Goal: Task Accomplishment & Management: Manage account settings

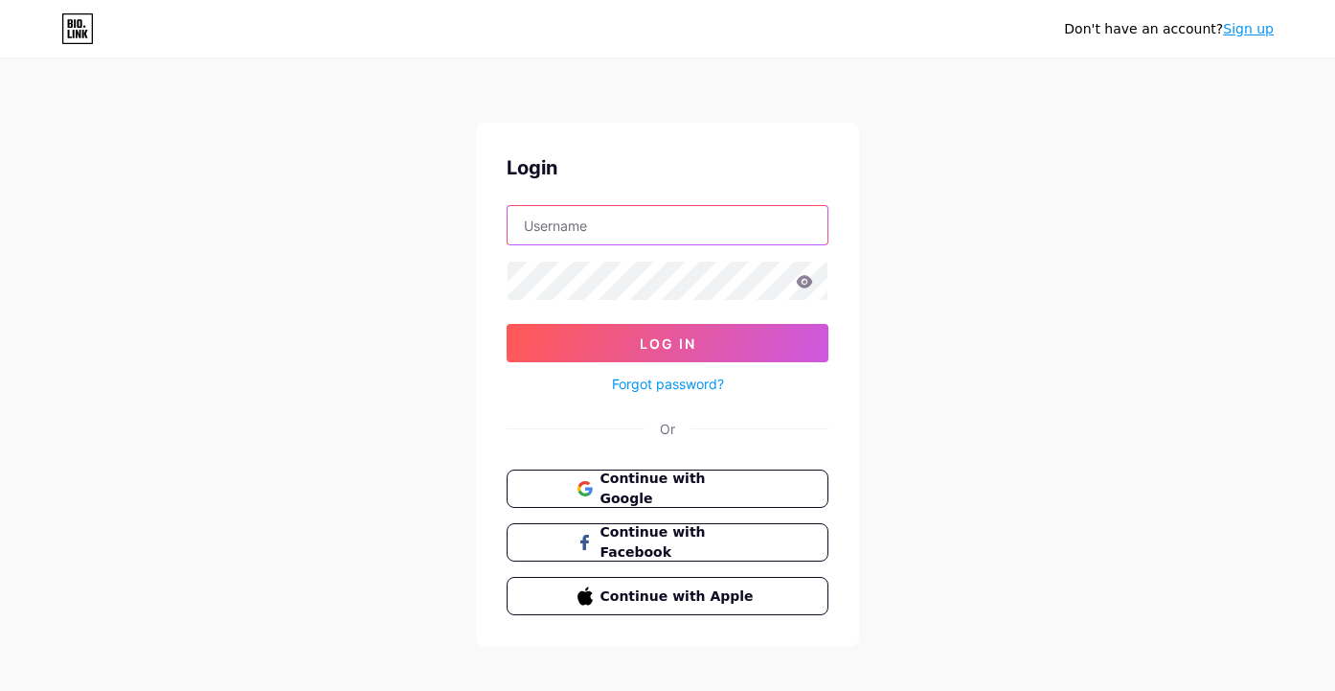
click at [606, 230] on input "text" at bounding box center [668, 225] width 320 height 38
type input "milegasi"
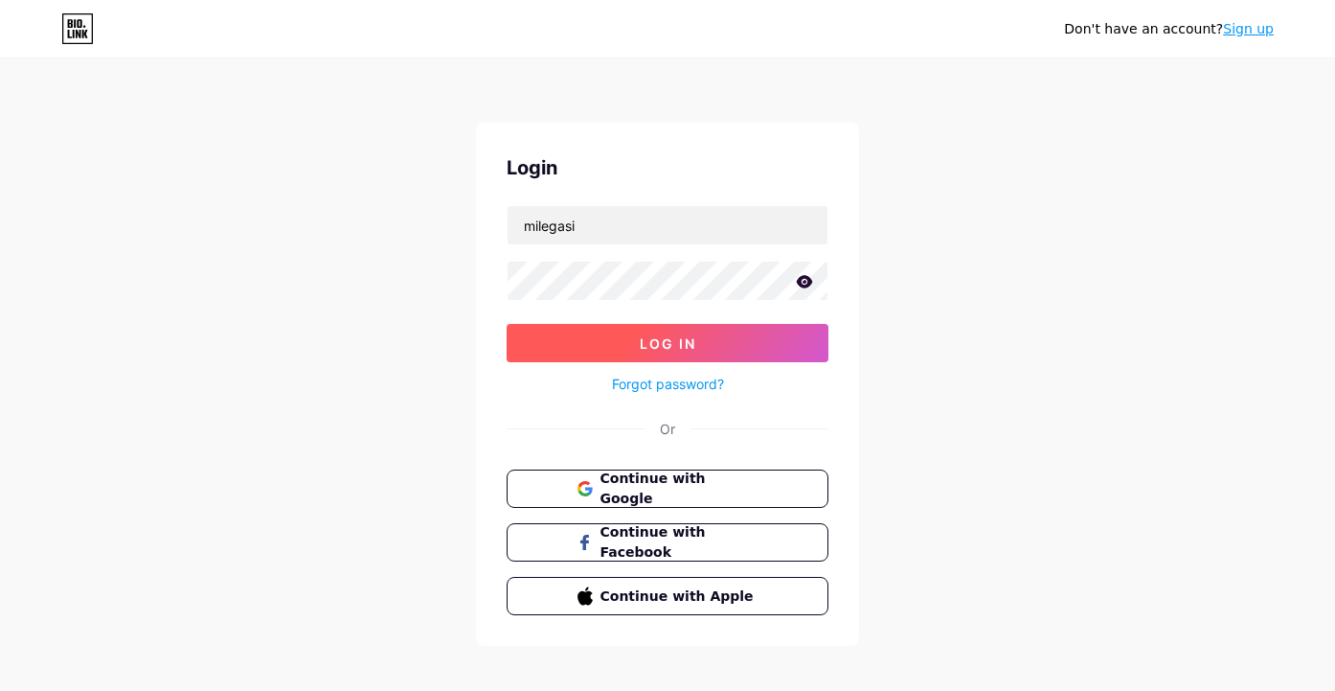
click at [565, 341] on button "Log In" at bounding box center [668, 343] width 322 height 38
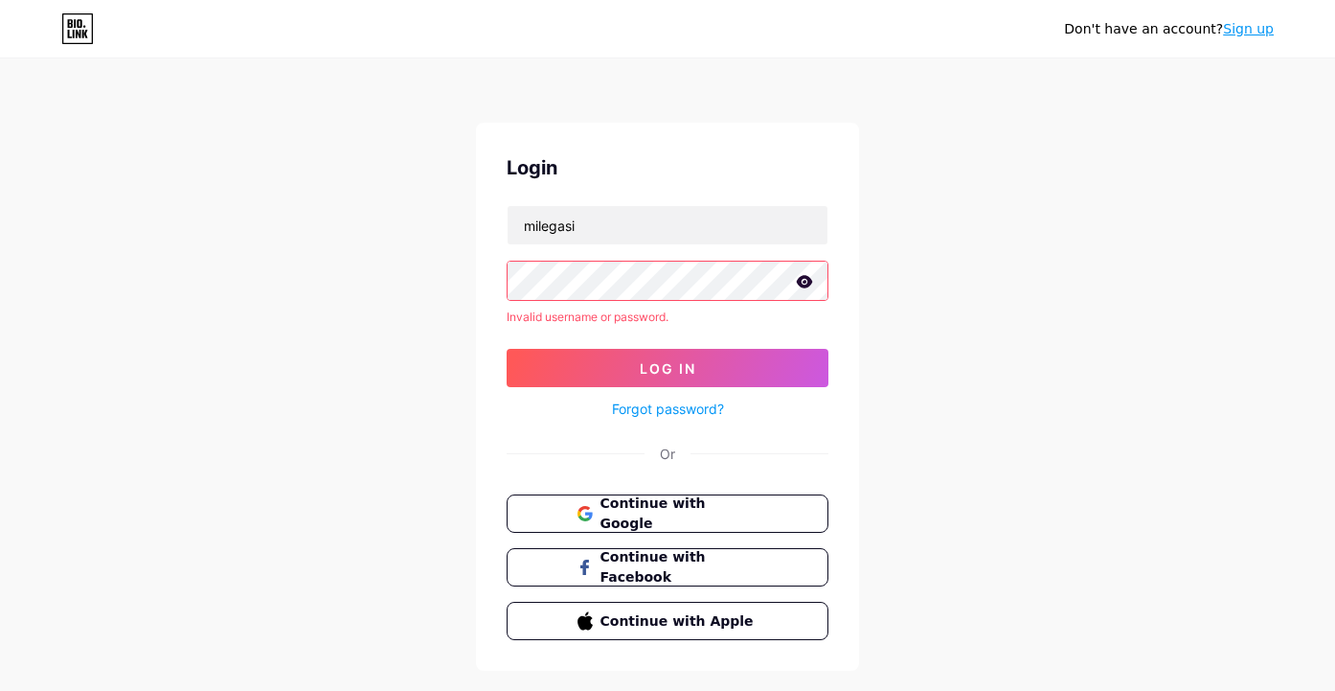
click at [480, 275] on div "Login milegasi Invalid username or password. Log In Forgot password? Or Continu…" at bounding box center [667, 397] width 383 height 548
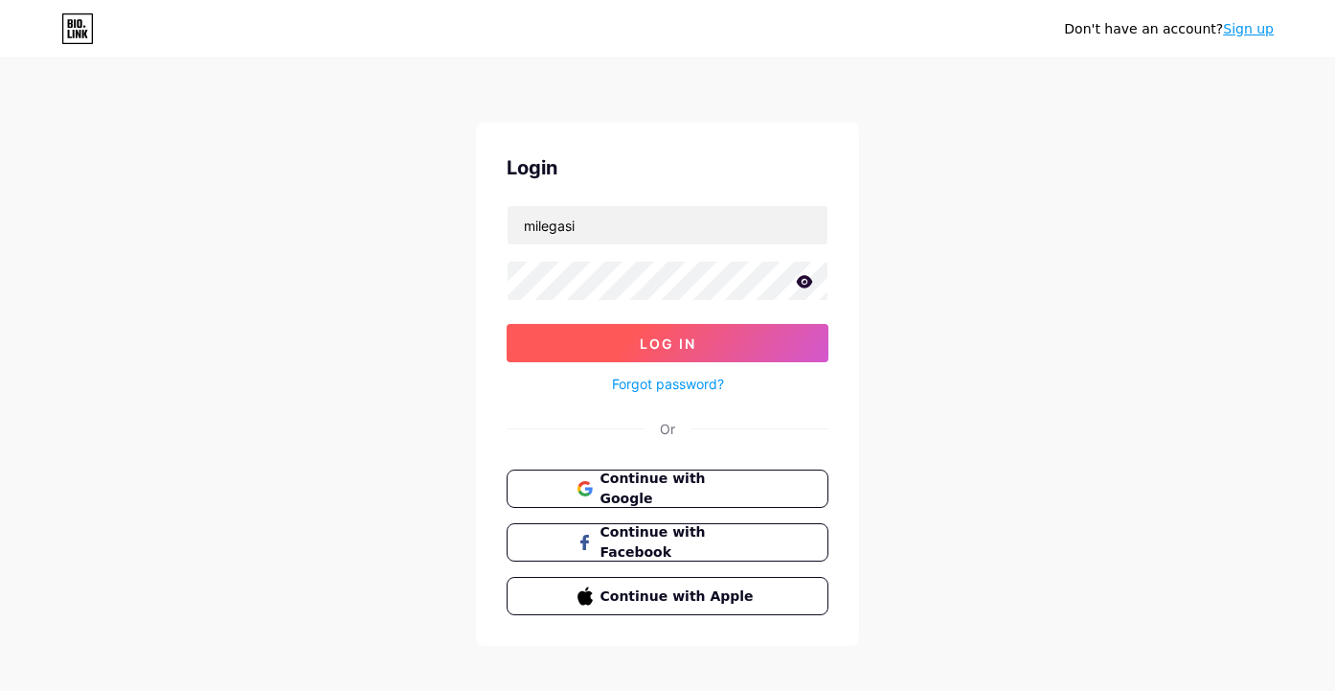
click at [557, 339] on button "Log In" at bounding box center [668, 343] width 322 height 38
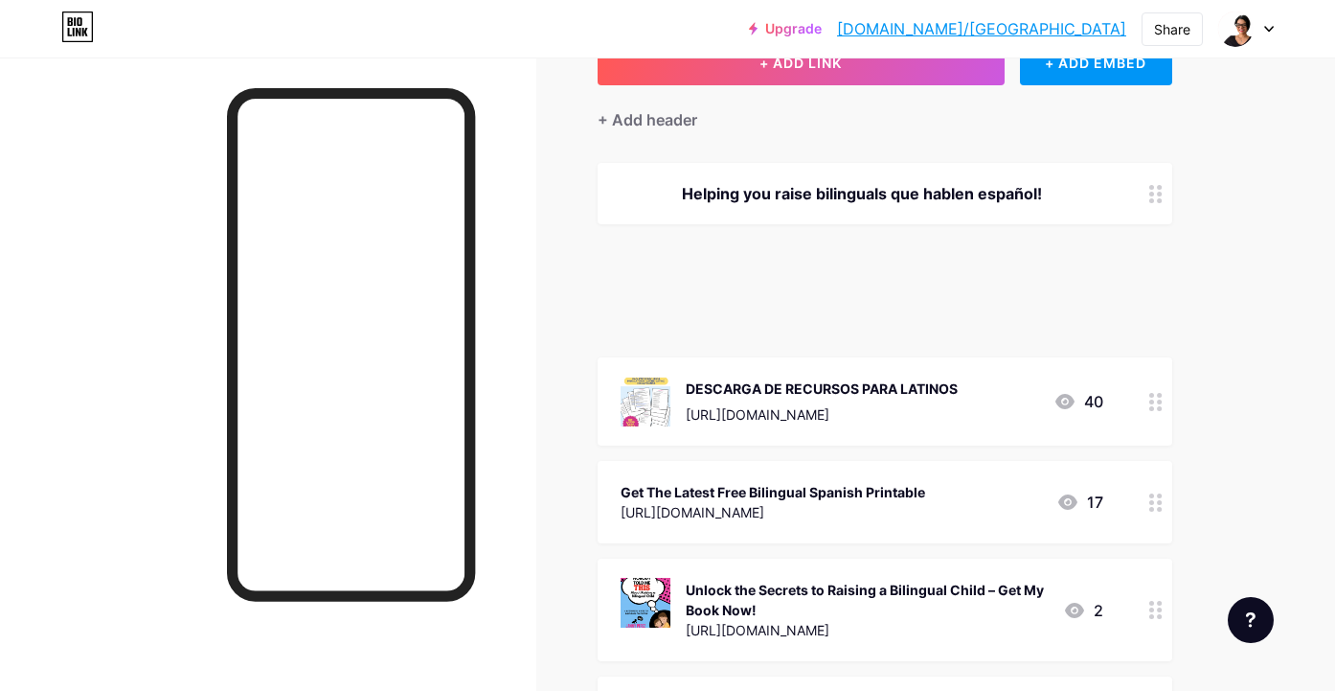
scroll to position [102, 0]
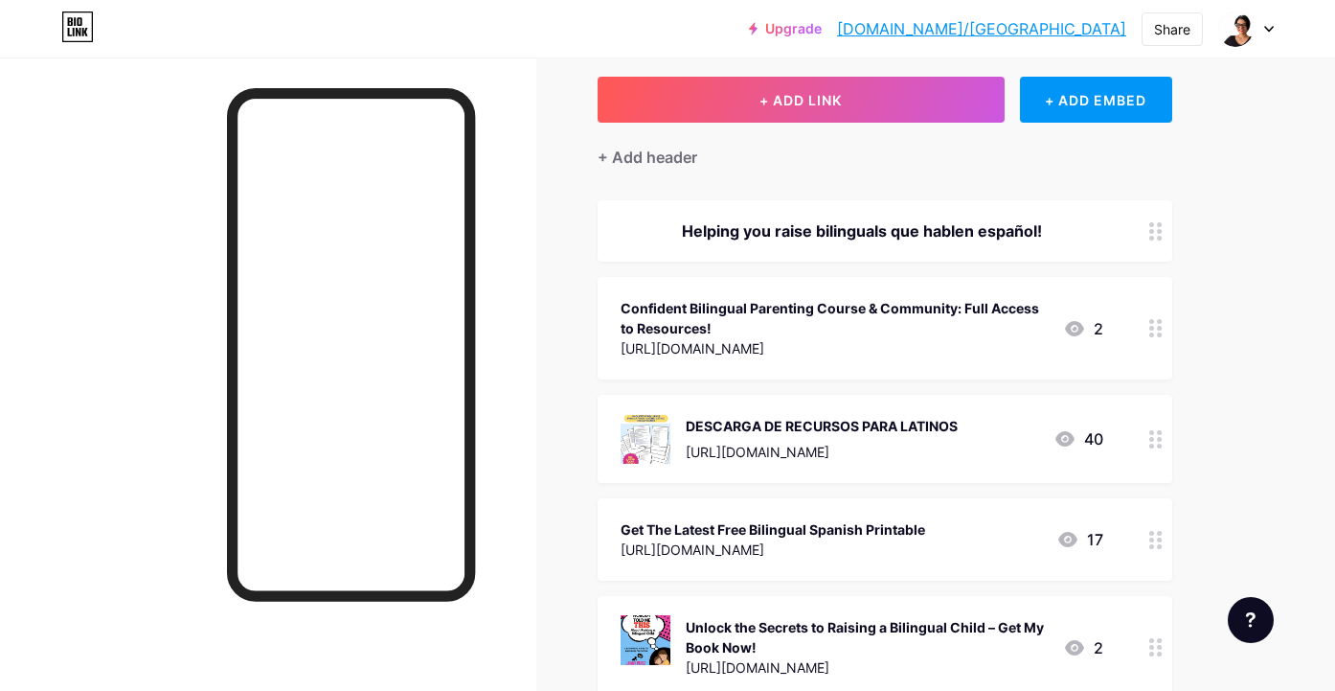
click at [907, 317] on div "Confident Bilingual Parenting Course & Community: Full Access to Resources!" at bounding box center [834, 318] width 427 height 40
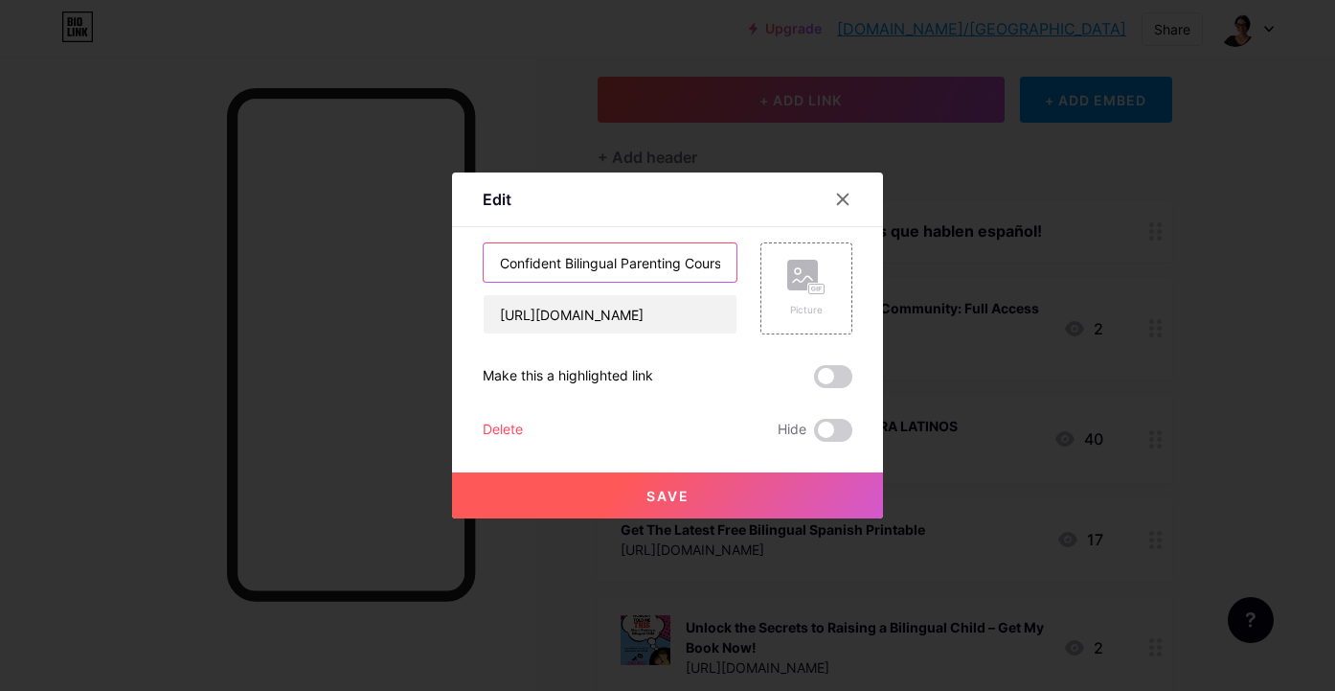
click at [661, 262] on input "Confident Bilingual Parenting Course & Community: Full Access to Resources!" at bounding box center [610, 262] width 253 height 38
click at [709, 265] on input "Confident Bilingual Parenting Course & Community: Full Access to Resources!" at bounding box center [610, 262] width 253 height 38
drag, startPoint x: 723, startPoint y: 263, endPoint x: 734, endPoint y: 263, distance: 10.5
click at [734, 263] on input "Confident Bilingual Parenting Course & Community: Full Access to Resources!" at bounding box center [610, 262] width 253 height 38
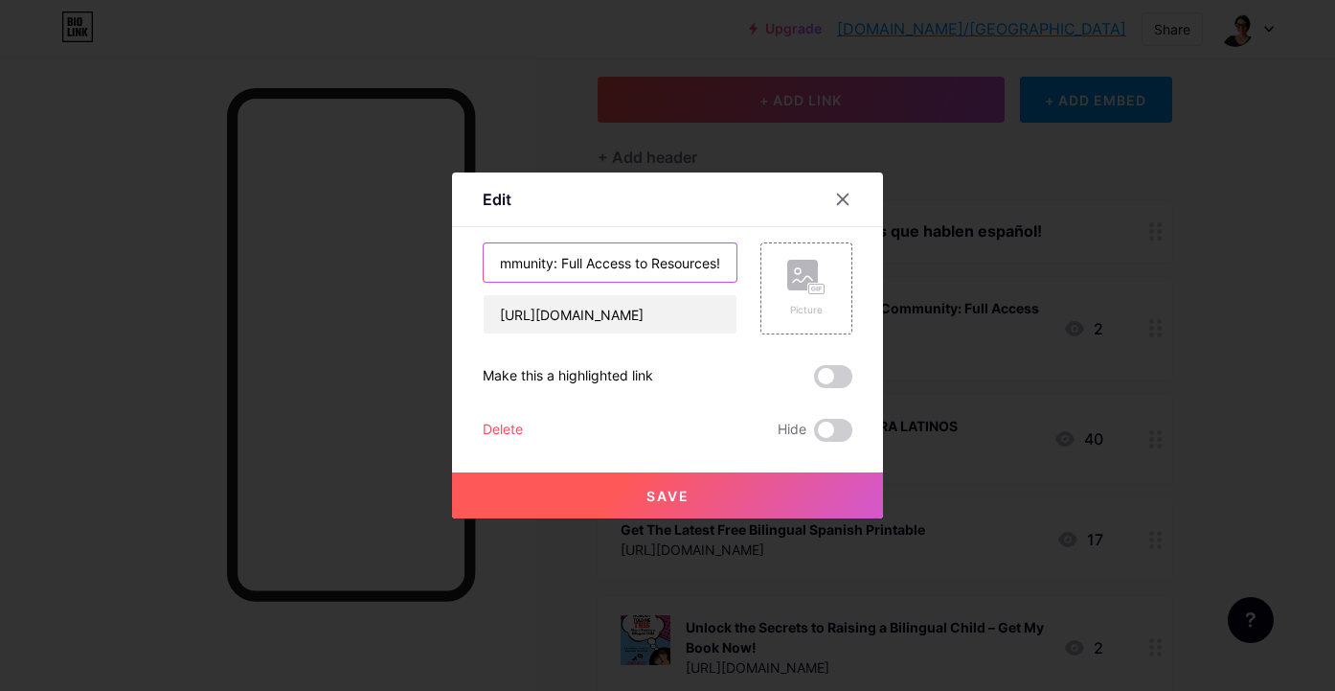
click at [637, 261] on input "Confident Bilingual Parenting Course & Community: Full Access to Resources!" at bounding box center [610, 262] width 253 height 38
drag, startPoint x: 545, startPoint y: 265, endPoint x: 761, endPoint y: 265, distance: 215.5
click at [761, 265] on div "Confident Bilingual Parenting Course & Community: Full Access to Resources! [UR…" at bounding box center [668, 288] width 370 height 92
type input "Confident Bilingual Parenting Course WAITLIST"
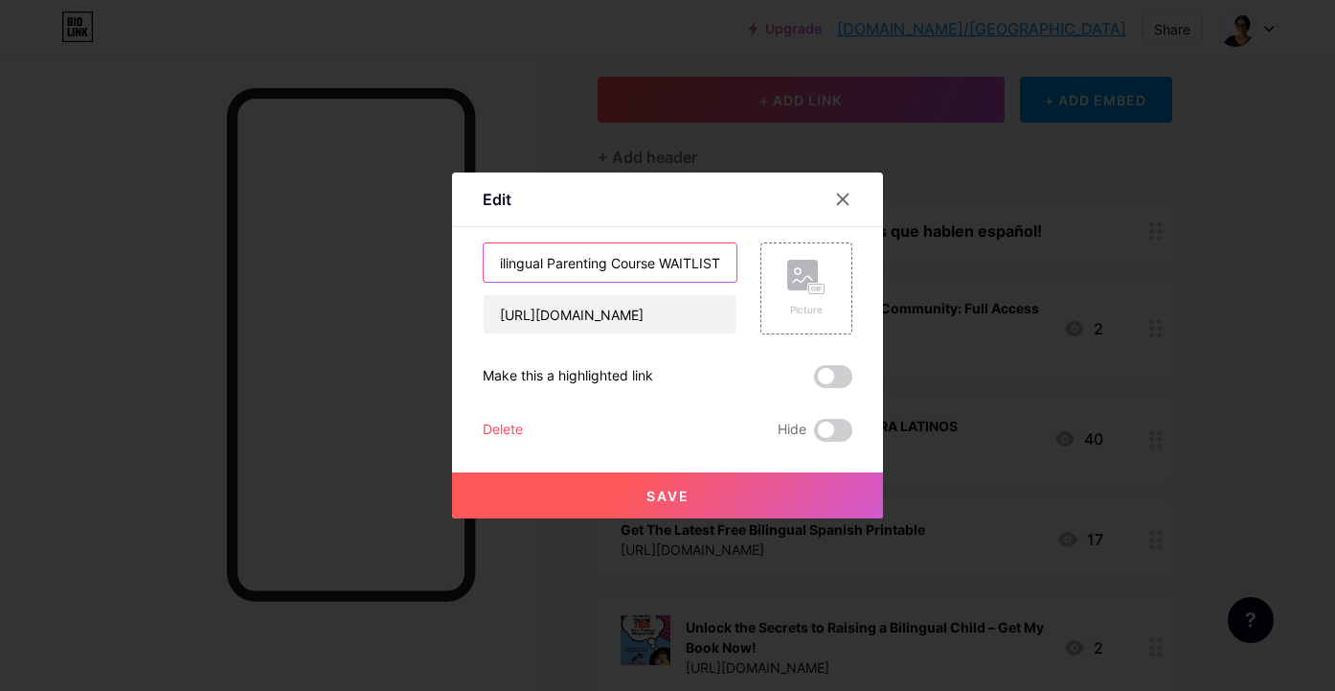
scroll to position [0, 0]
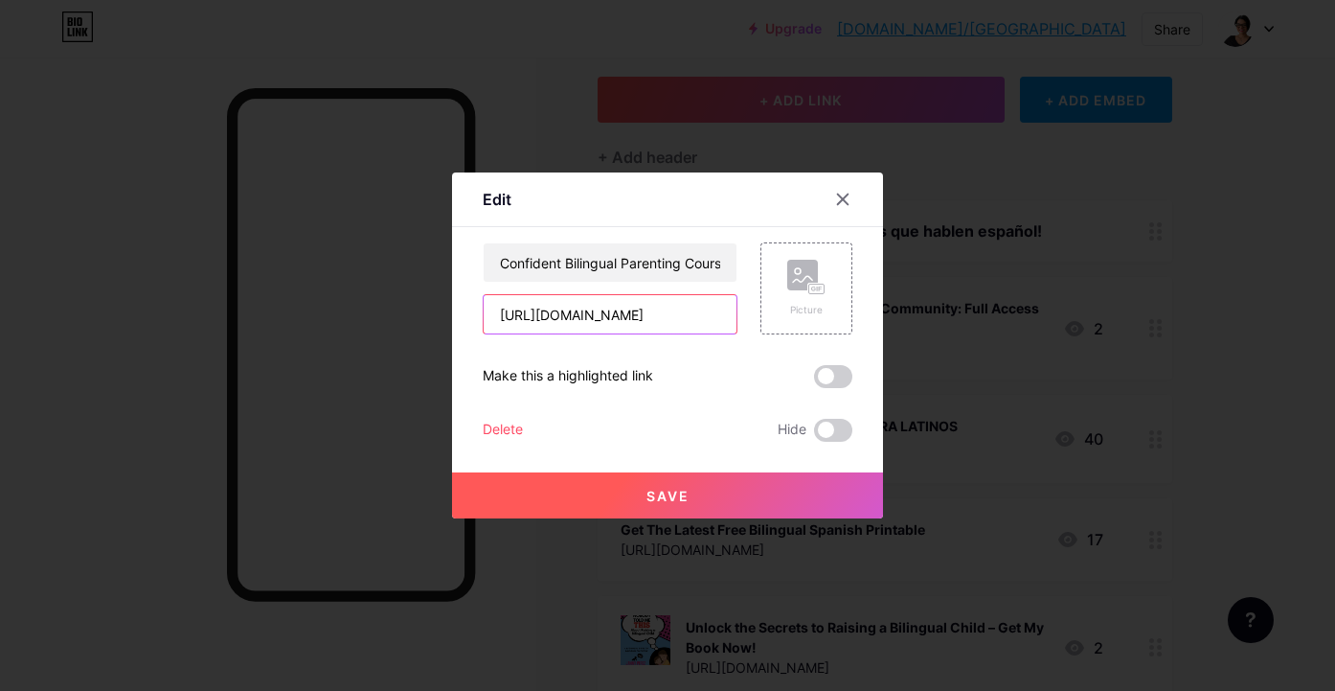
click at [633, 313] on input "[URL][DOMAIN_NAME]" at bounding box center [610, 314] width 253 height 38
paste input "/products/digital_downloads/confident-bilingual-parenting-waitlist"
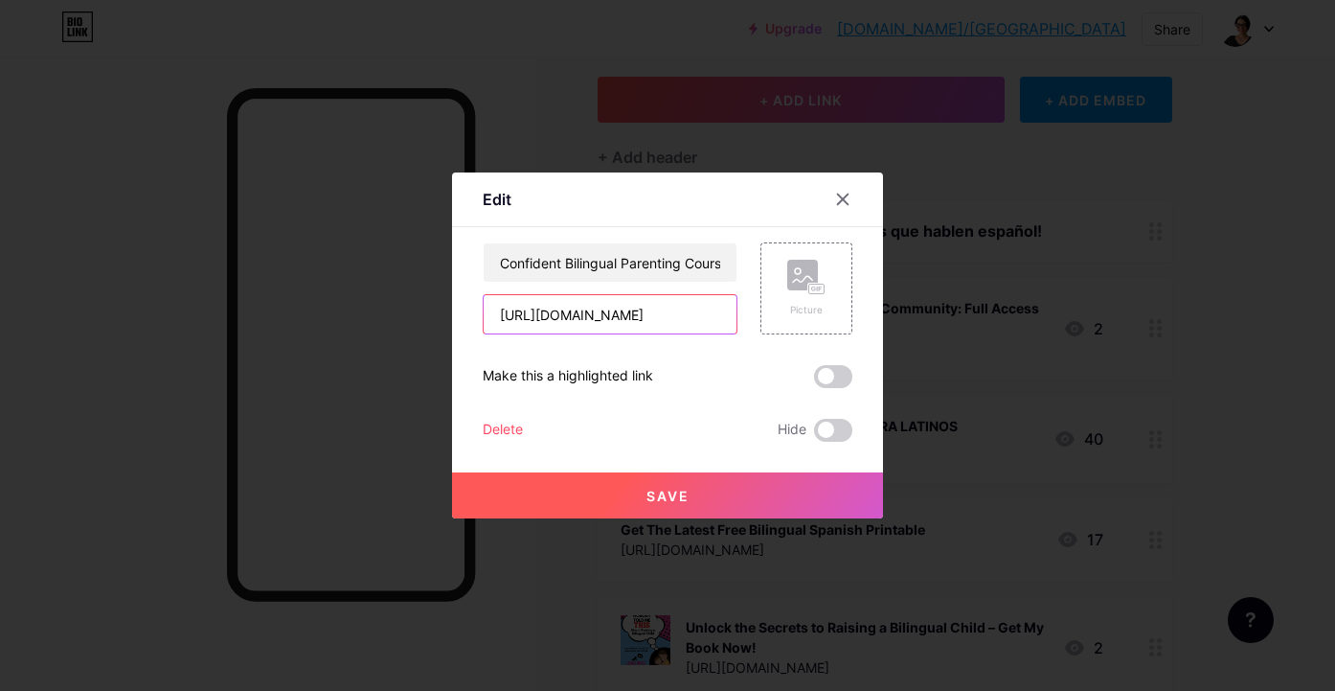
type input "[URL][DOMAIN_NAME]"
click at [687, 500] on span "Save" at bounding box center [668, 496] width 43 height 16
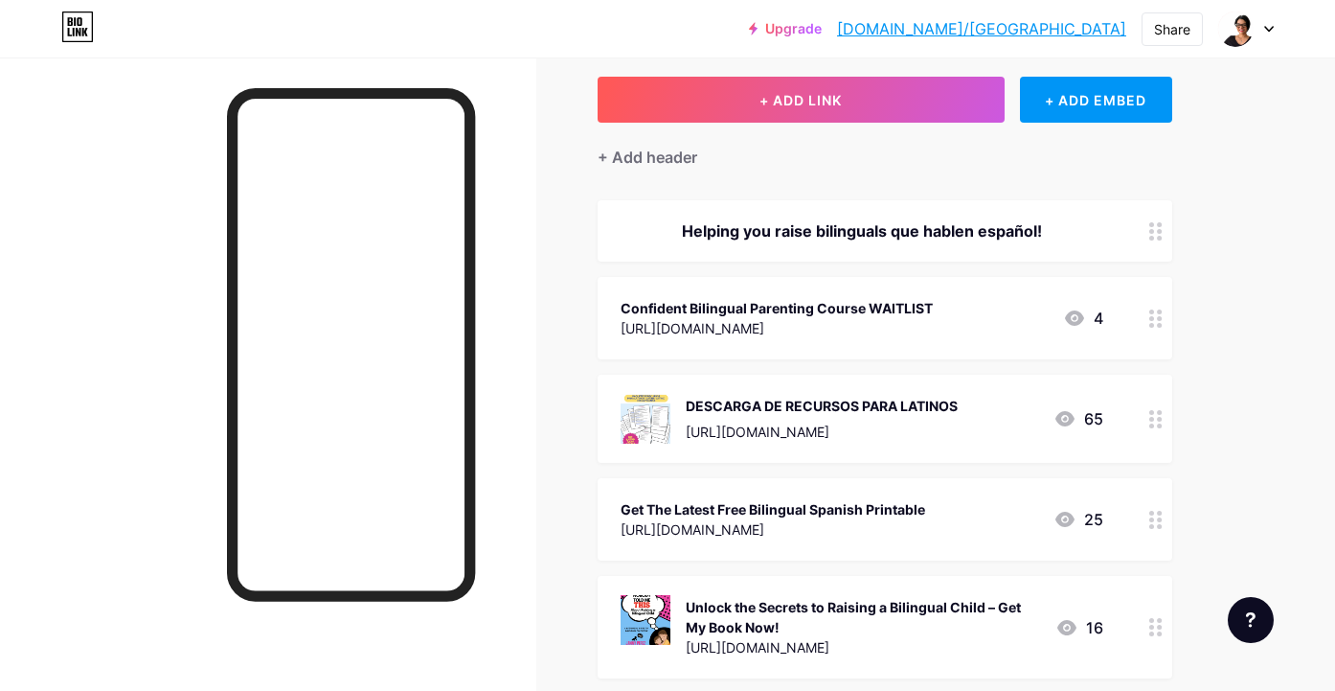
click at [933, 308] on div "Confident Bilingual Parenting Course WAITLIST" at bounding box center [777, 308] width 312 height 20
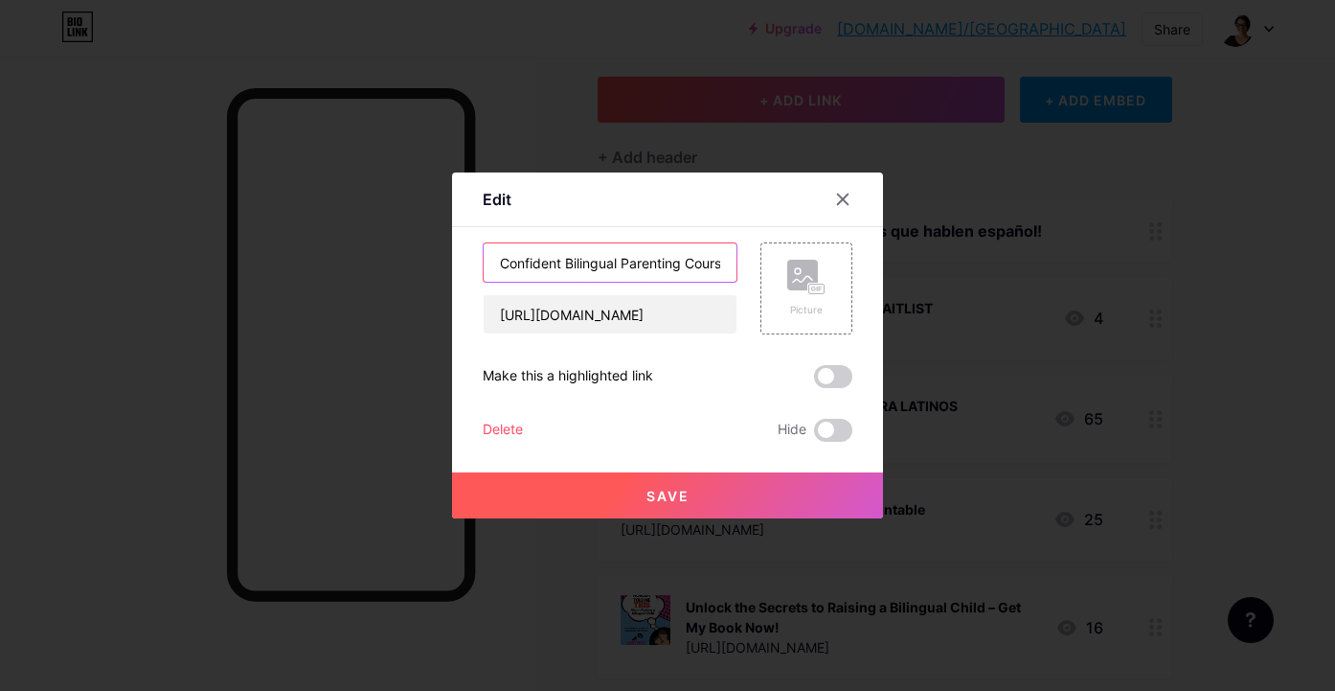
click at [692, 263] on input "Confident Bilingual Parenting Course WAITLIST" at bounding box center [610, 262] width 253 height 38
click at [694, 263] on input "Confident Bilingual Parenting Course WAITLIST" at bounding box center [610, 262] width 253 height 38
type input "CONFIDENT BILINGUAL PARENTING COURSE WAITLIST"
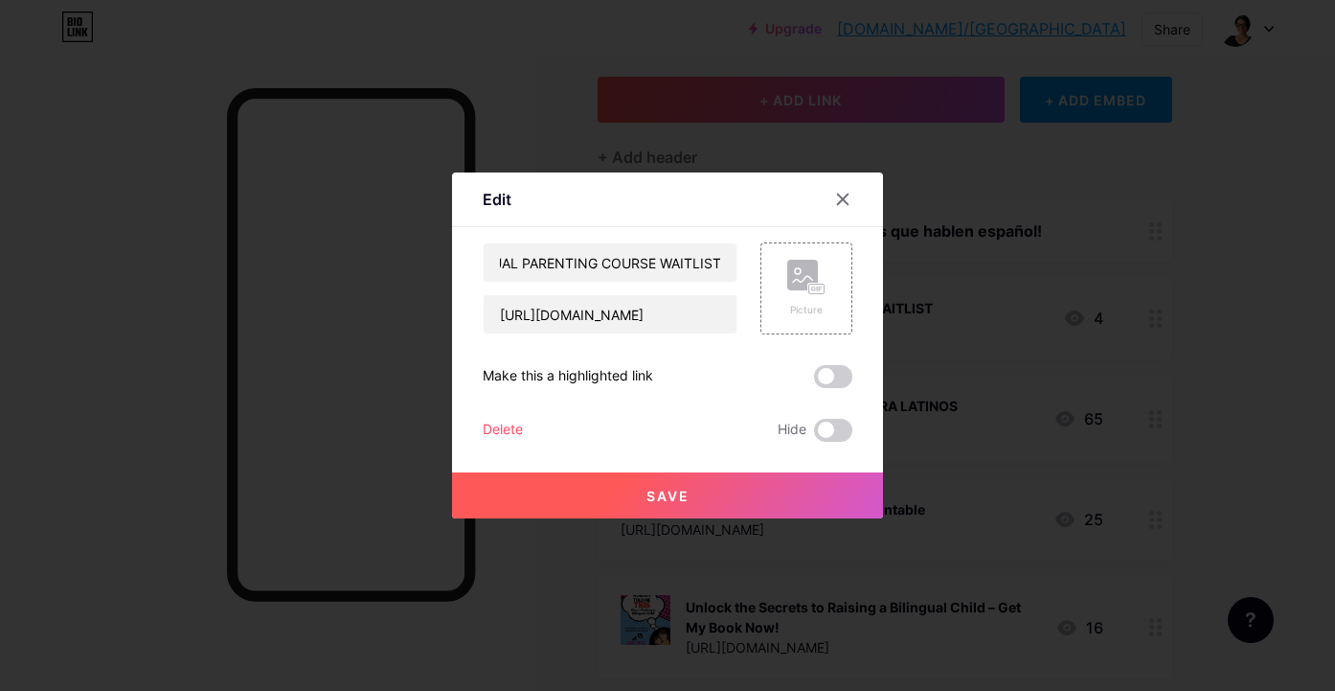
scroll to position [0, 0]
click at [691, 496] on button "Save" at bounding box center [667, 495] width 431 height 46
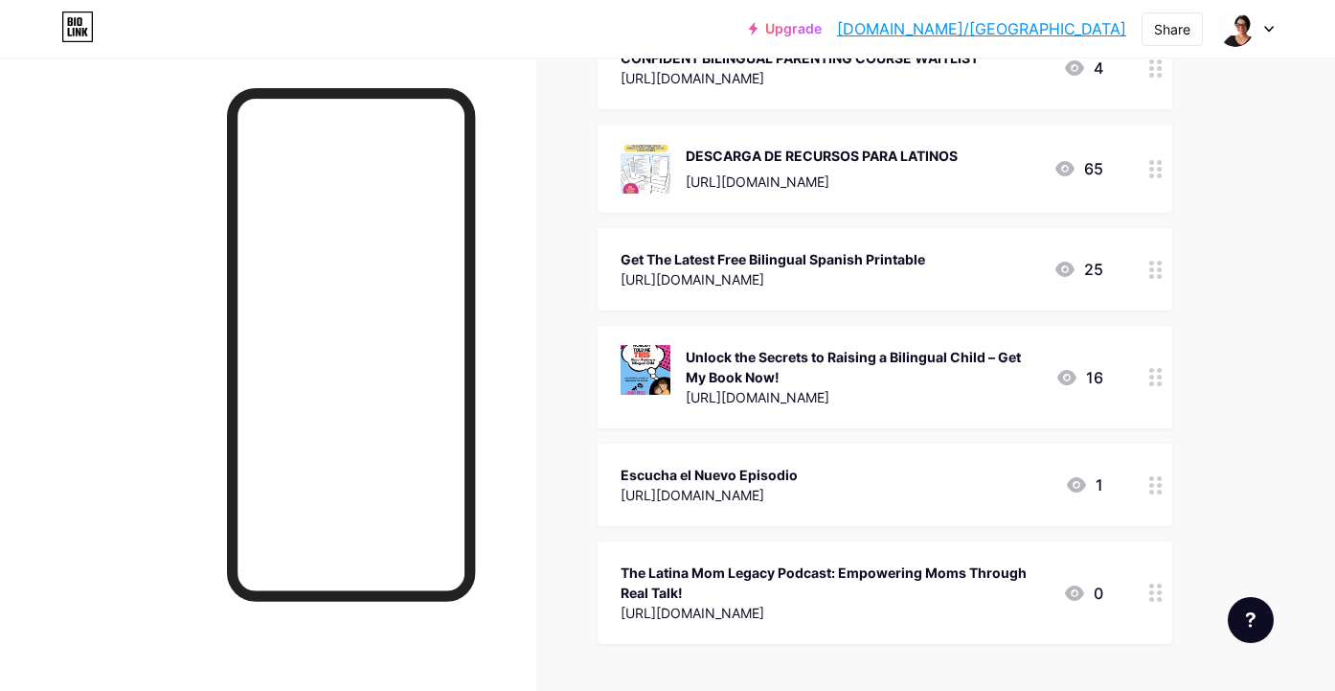
scroll to position [373, 0]
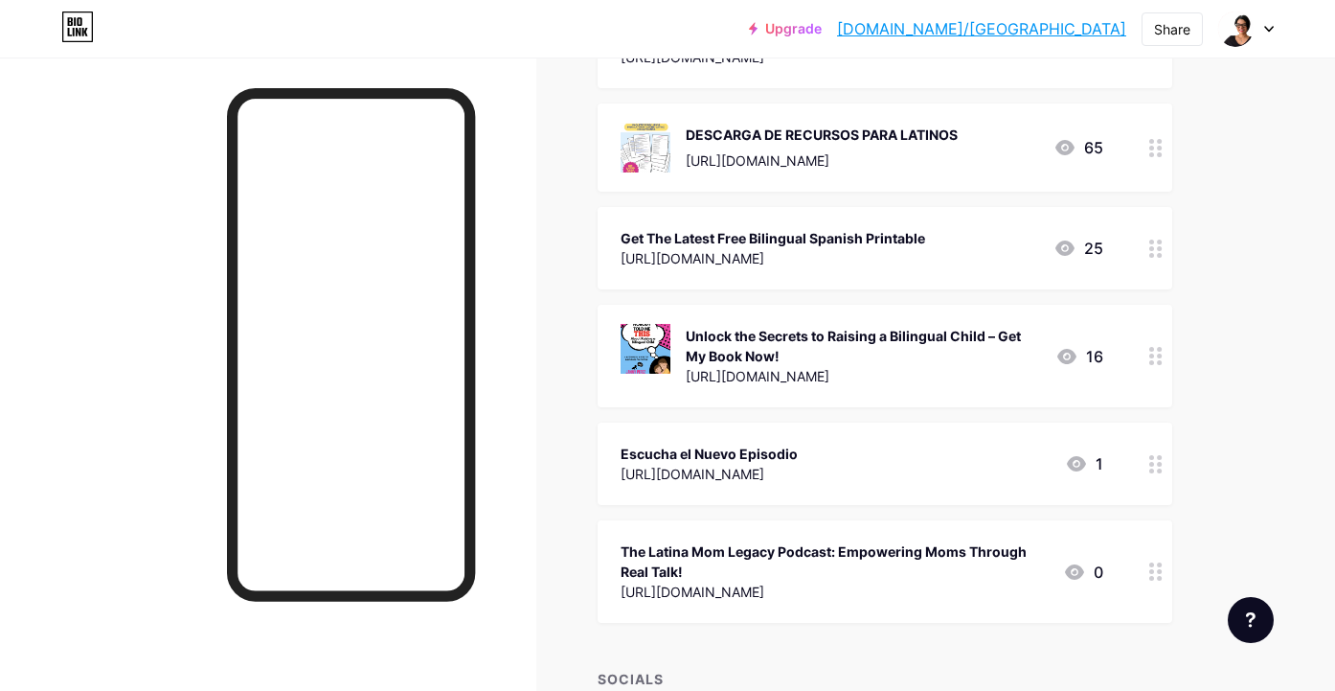
click at [988, 558] on div "The Latina Mom Legacy Podcast: Empowering Moms Through Real Talk!" at bounding box center [834, 561] width 427 height 40
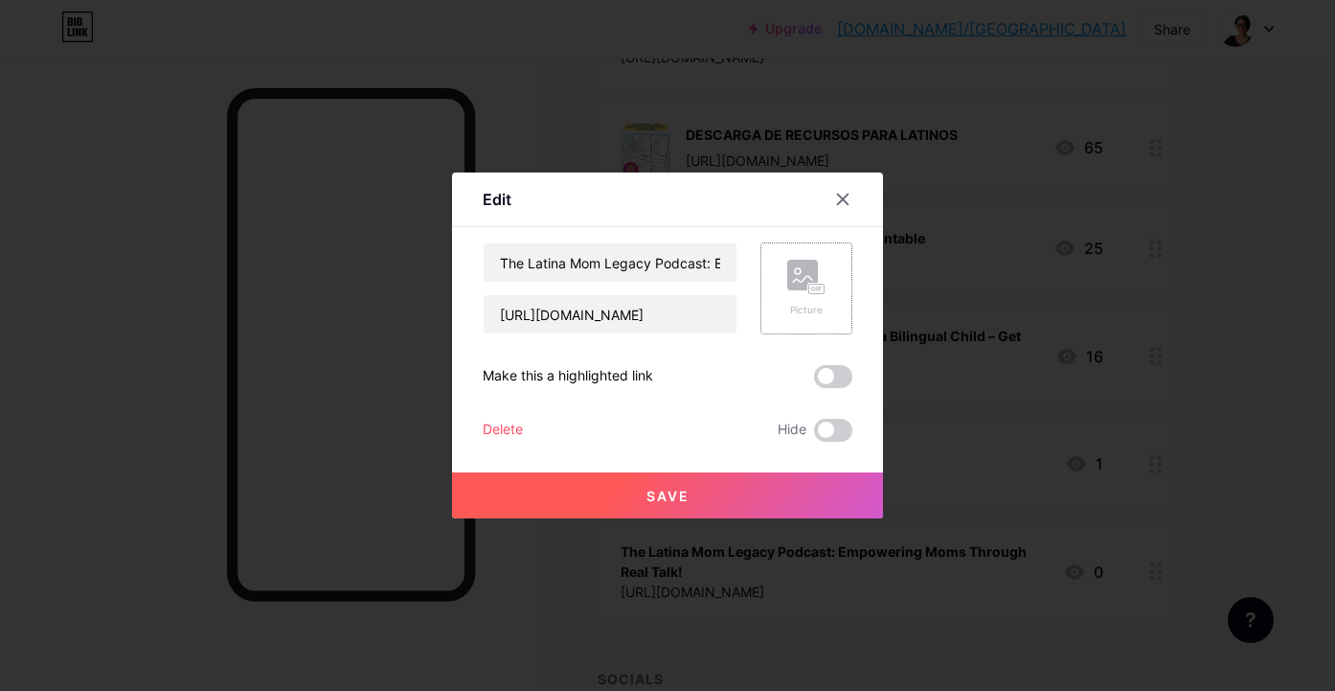
click at [812, 291] on rect at bounding box center [816, 290] width 15 height 10
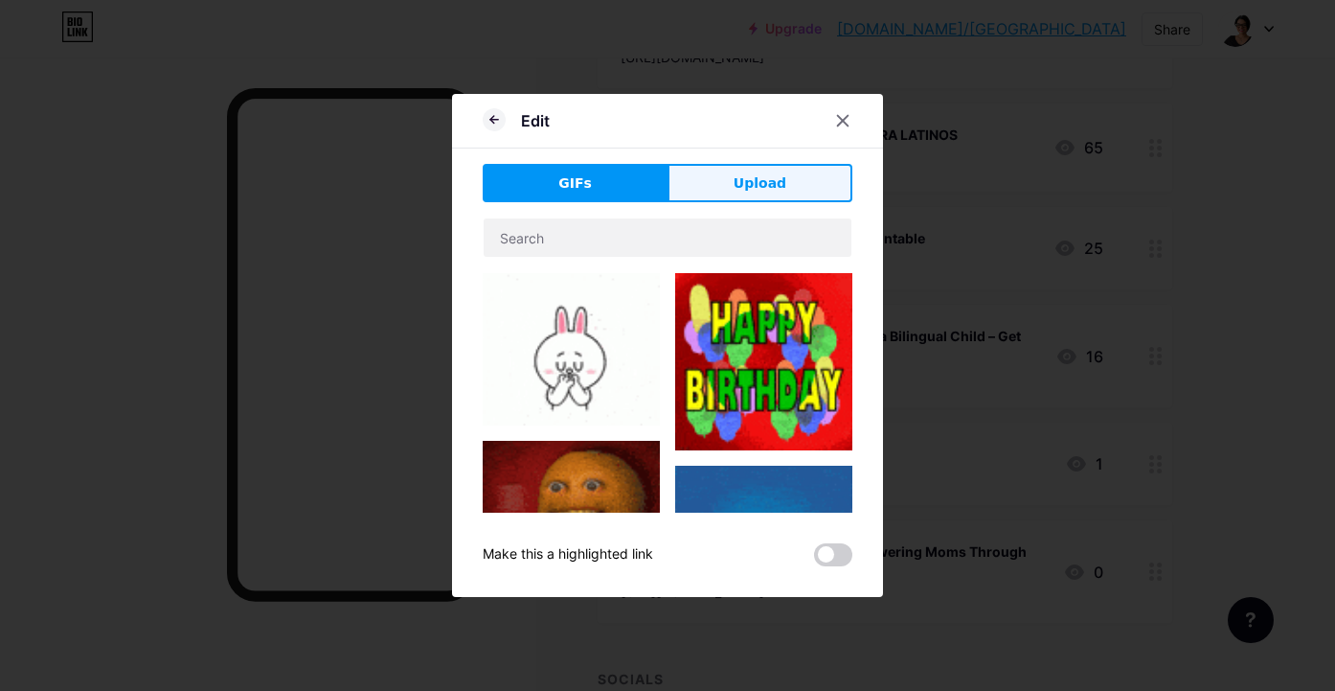
click at [758, 173] on span "Upload" at bounding box center [760, 183] width 53 height 20
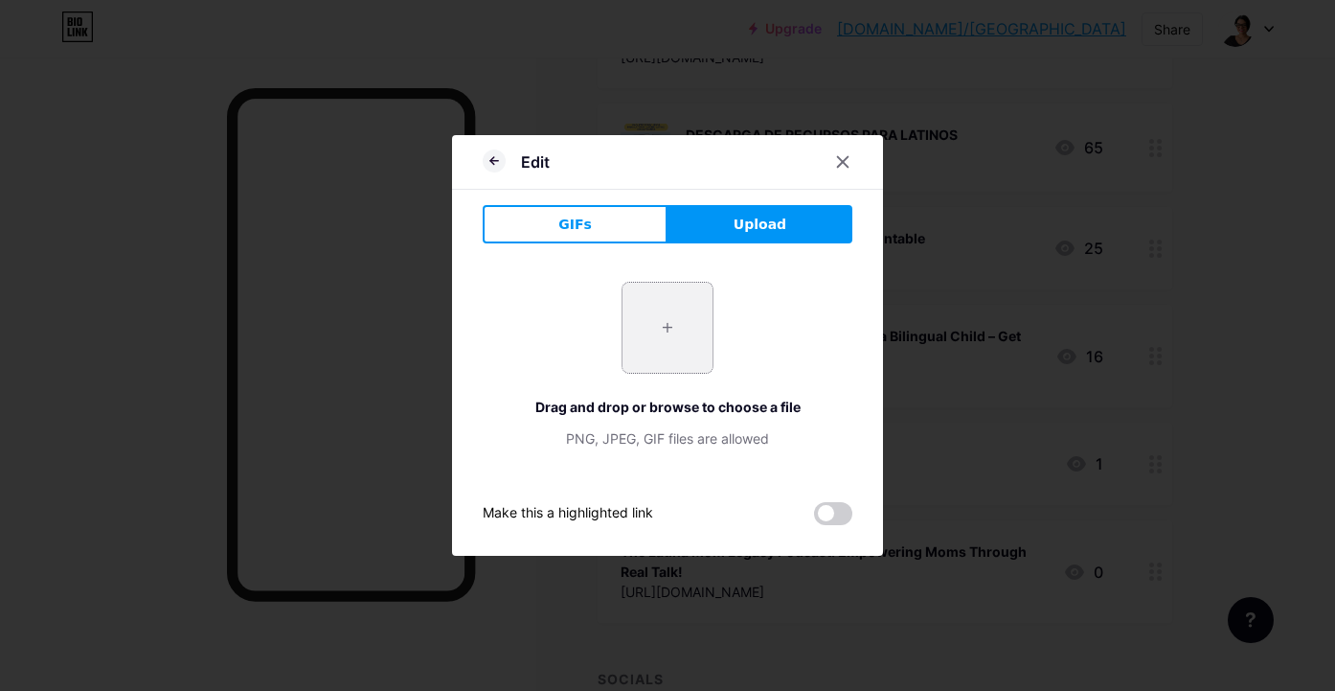
click at [679, 323] on input "file" at bounding box center [668, 328] width 90 height 90
click at [847, 160] on icon at bounding box center [842, 161] width 15 height 15
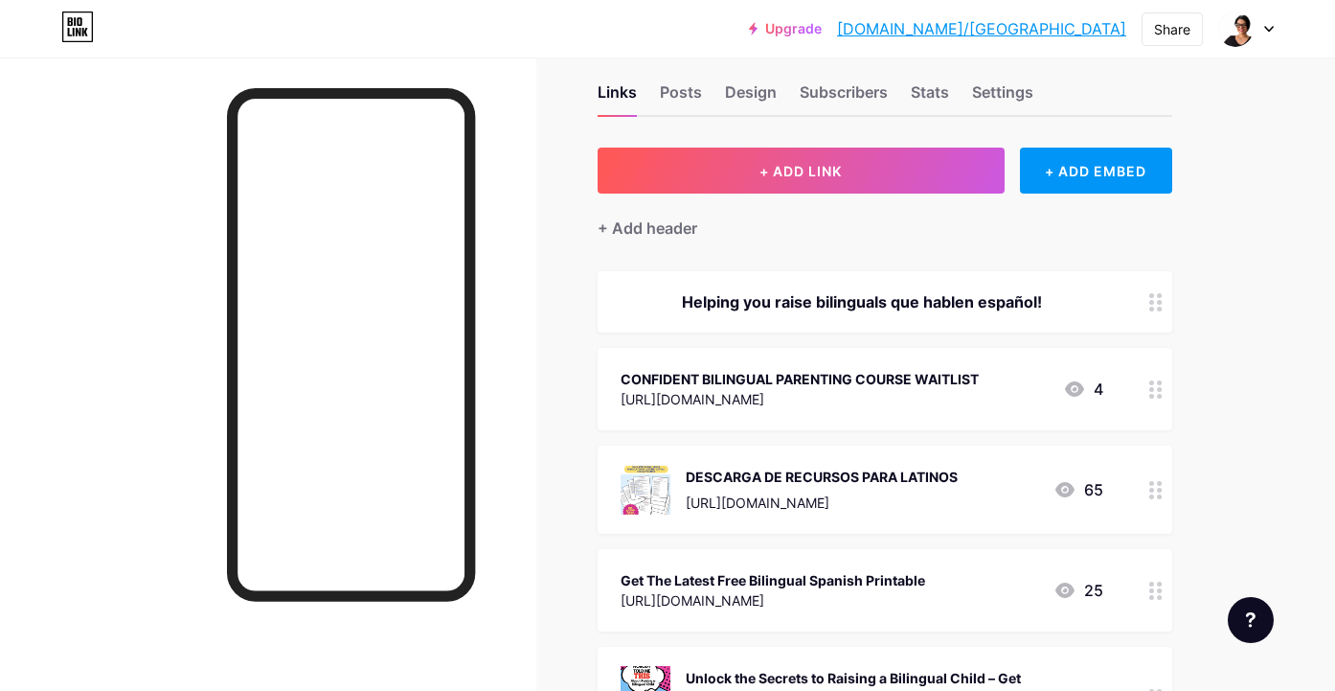
scroll to position [0, 0]
